Goal: Task Accomplishment & Management: Complete application form

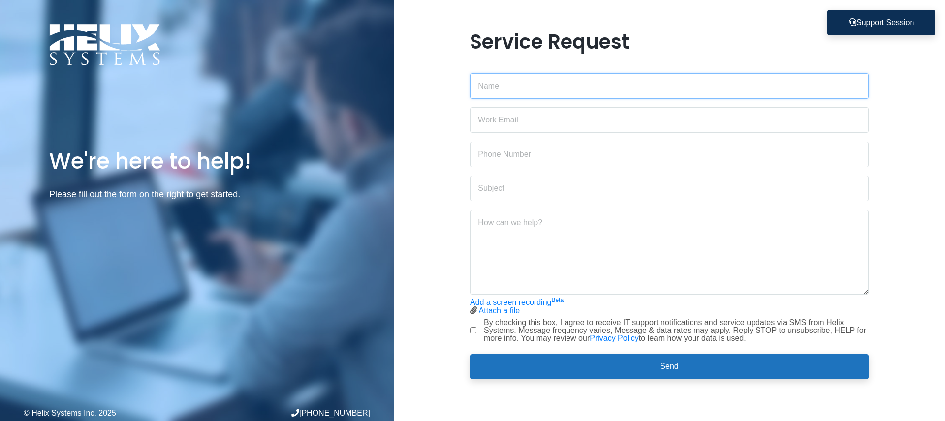
click at [524, 96] on input "text" at bounding box center [669, 86] width 399 height 26
type input "[PERSON_NAME]"
type input "[PERSON_NAME][EMAIL_ADDRESS][PERSON_NAME][DOMAIN_NAME]"
click at [488, 164] on input "text" at bounding box center [669, 155] width 399 height 26
type input "4192654772"
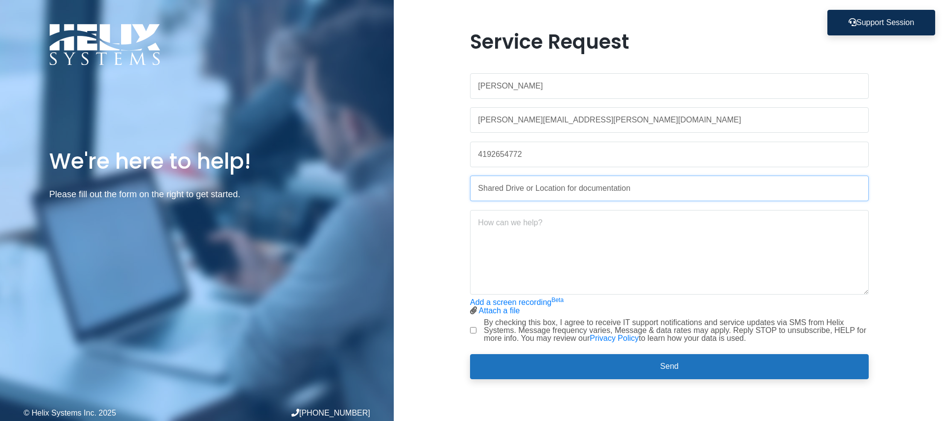
click at [537, 189] on input "Shared Drive or Location for documentation" at bounding box center [669, 189] width 399 height 26
click at [511, 190] on input "Shared Drive or location for documentation" at bounding box center [669, 189] width 399 height 26
type input "Shared drive or location for documentation"
click at [512, 217] on textarea at bounding box center [669, 252] width 399 height 85
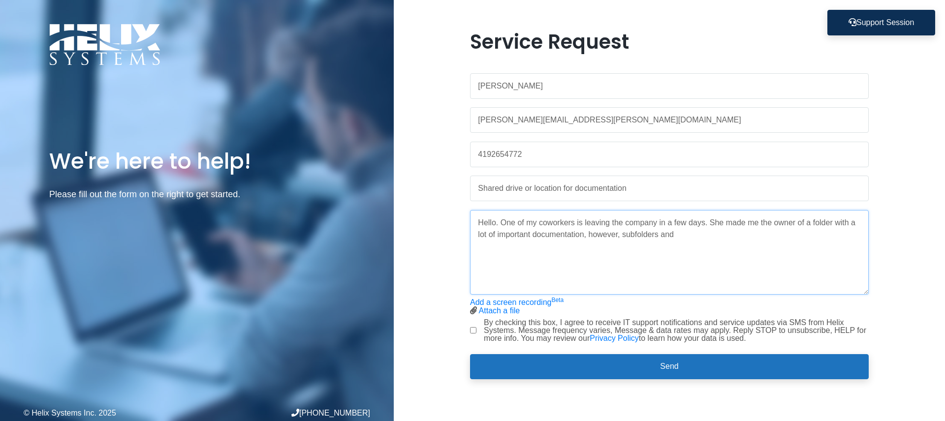
click at [797, 223] on textarea "Hello. One of my coworkers is leaving the company in a few days. She made me th…" at bounding box center [669, 252] width 399 height 85
click at [751, 239] on textarea "Hello. One of my coworkers is leaving the company in a few days. She made me th…" at bounding box center [669, 252] width 399 height 85
click at [675, 235] on textarea "Hello. One of my coworkers is leaving the company in a few days. She made me th…" at bounding box center [669, 252] width 399 height 85
click at [829, 239] on textarea "Hello. One of my coworkers is leaving the company in a few days. She made me th…" at bounding box center [669, 252] width 399 height 85
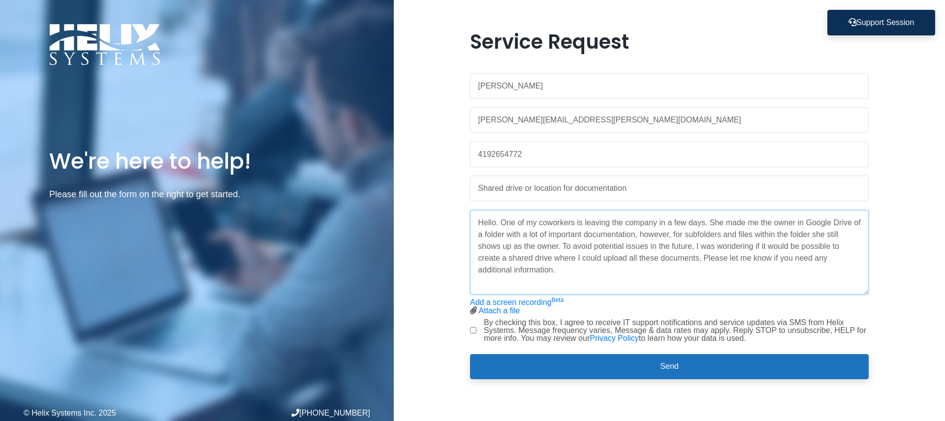
click at [699, 258] on textarea "Hello. One of my coworkers is leaving the company in a few days. She made me th…" at bounding box center [669, 252] width 399 height 85
type textarea "Hello. One of my coworkers is leaving the company in a few days. She made me th…"
click at [474, 329] on input "By checking this box, I agree to receive IT support notifications and service u…" at bounding box center [473, 330] width 6 height 6
checkbox input "true"
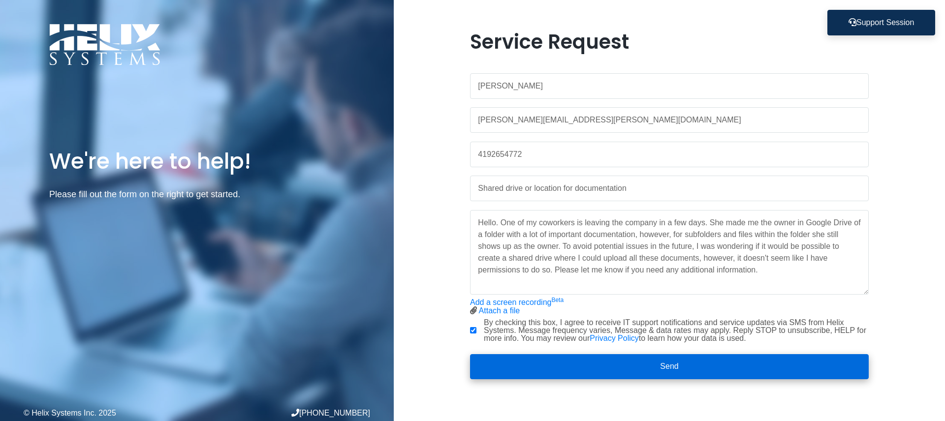
click at [661, 373] on button "Send" at bounding box center [669, 367] width 399 height 26
